Goal: Find specific page/section: Find specific page/section

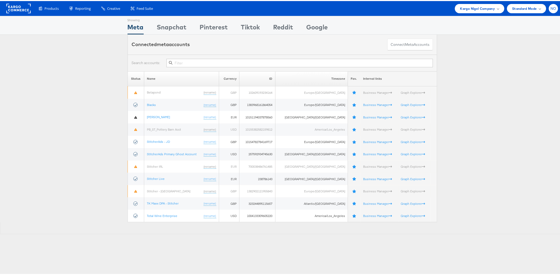
click at [551, 8] on span "NO" at bounding box center [554, 7] width 6 height 3
click at [533, 51] on link "Internal Dashboard" at bounding box center [531, 50] width 45 height 5
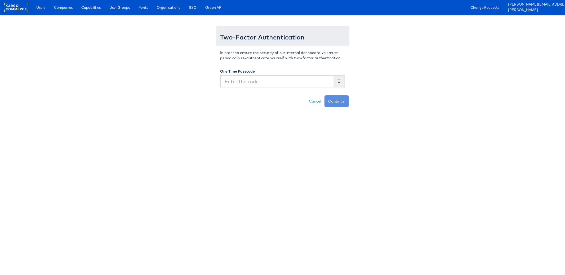
click at [242, 82] on input "text" at bounding box center [277, 81] width 114 height 12
type input "364632"
click at [324, 95] on button "Continue" at bounding box center [336, 101] width 24 height 12
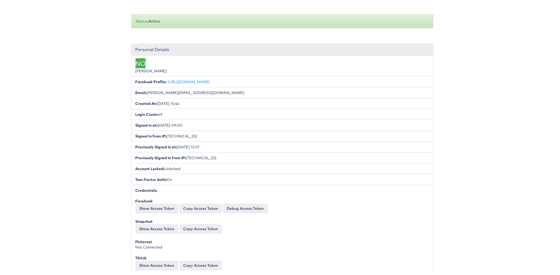
scroll to position [102, 0]
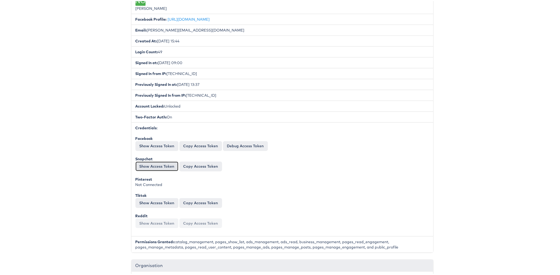
click at [141, 161] on button "Show Access Token" at bounding box center [157, 165] width 43 height 10
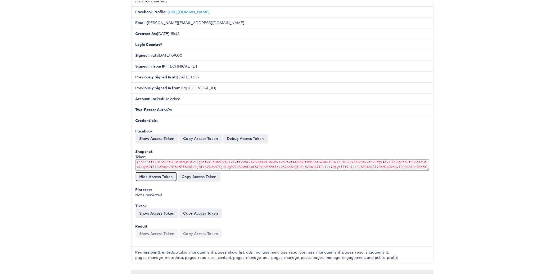
scroll to position [118, 0]
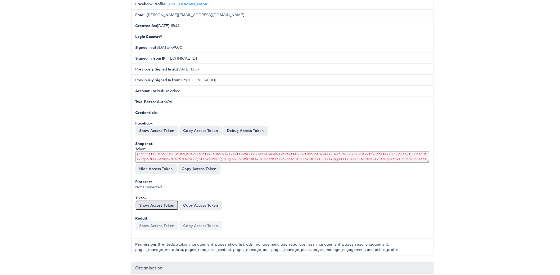
click at [148, 201] on button "Show Access Token" at bounding box center [157, 204] width 43 height 10
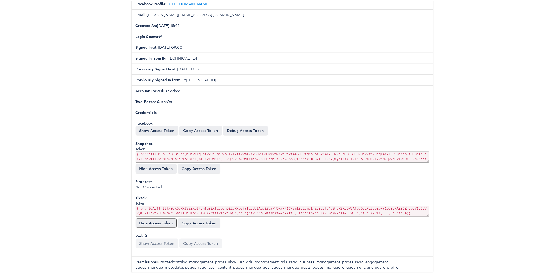
scroll to position [126, 0]
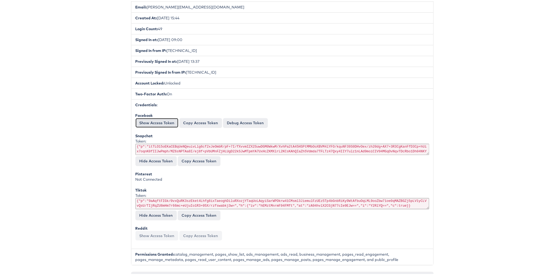
click at [147, 120] on button "Show Access Token" at bounding box center [157, 122] width 43 height 10
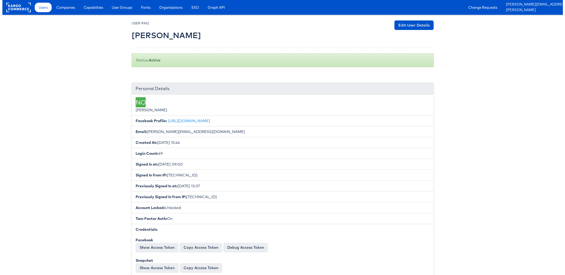
scroll to position [126, 0]
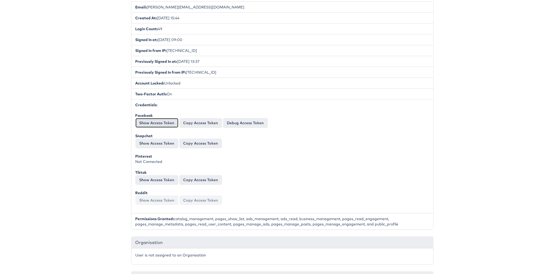
click at [142, 119] on button "Show Access Token" at bounding box center [157, 122] width 43 height 10
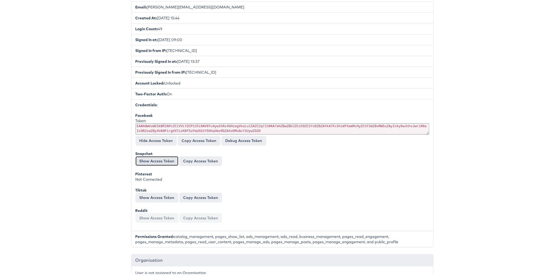
click at [148, 155] on button "Show Access Token" at bounding box center [157, 160] width 43 height 10
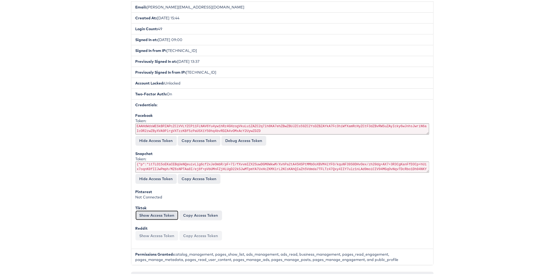
click at [151, 212] on button "Show Access Token" at bounding box center [157, 214] width 43 height 10
